Goal: Task Accomplishment & Management: Use online tool/utility

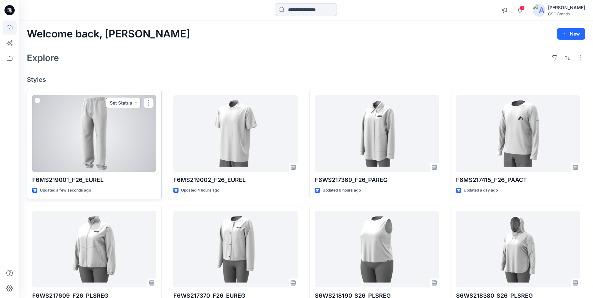
click at [136, 99] on button "Set Status" at bounding box center [123, 103] width 35 height 10
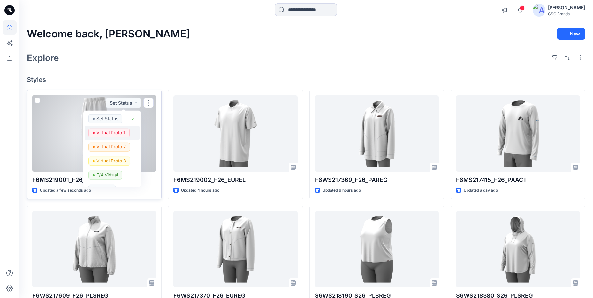
click at [119, 133] on p "Virtual Proto 1" at bounding box center [110, 132] width 29 height 8
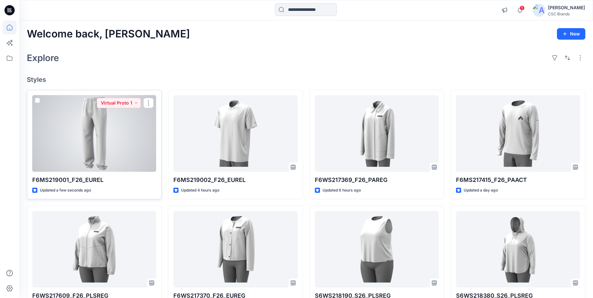
click at [117, 135] on div at bounding box center [94, 133] width 124 height 76
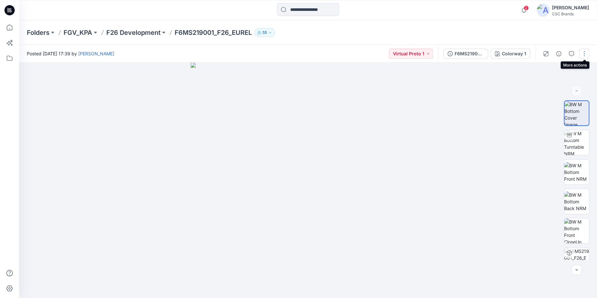
click at [586, 55] on button "button" at bounding box center [585, 54] width 10 height 10
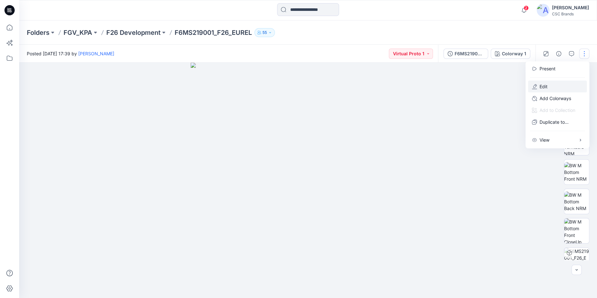
click at [562, 84] on button "Edit" at bounding box center [557, 87] width 59 height 12
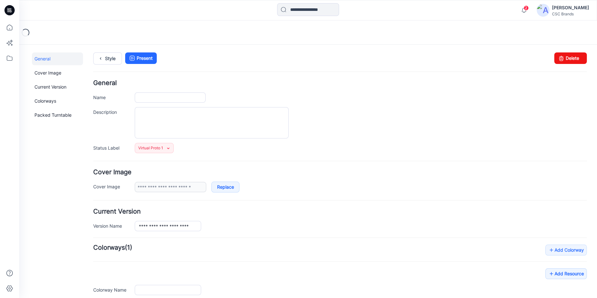
type input "**********"
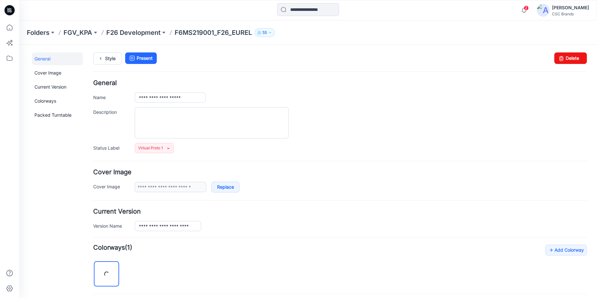
scroll to position [173, 0]
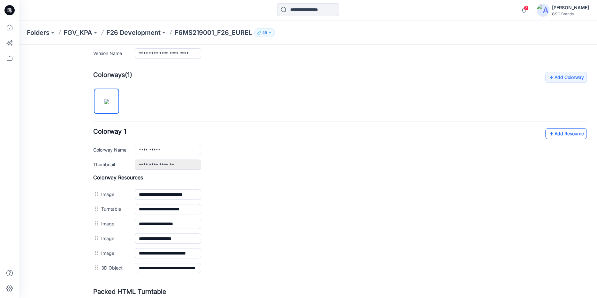
click at [576, 137] on link "Add Resource" at bounding box center [567, 133] width 42 height 11
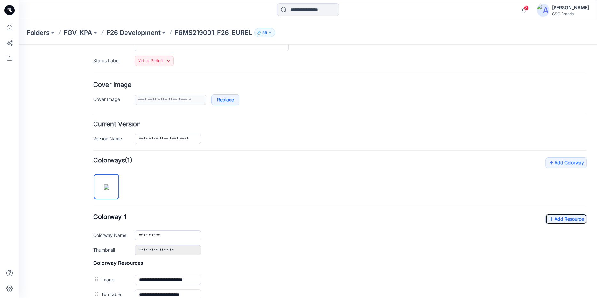
scroll to position [0, 0]
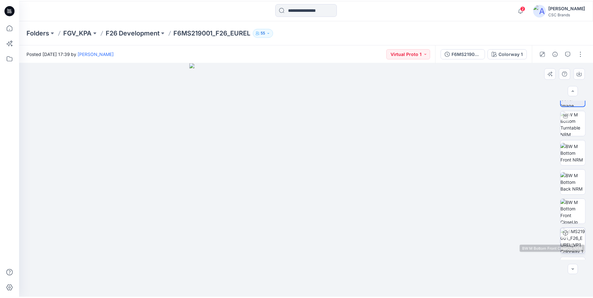
scroll to position [44, 0]
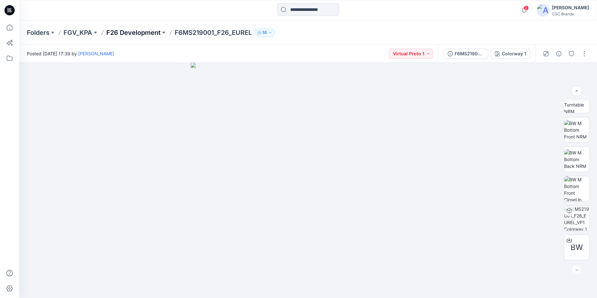
click at [143, 33] on p "F26 Development" at bounding box center [133, 32] width 54 height 9
